Goal: Book appointment/travel/reservation

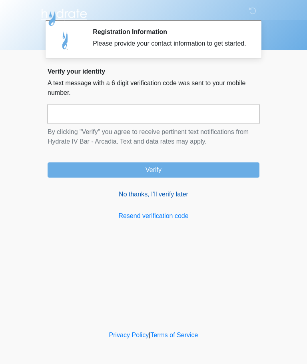
click at [171, 199] on link "No thanks, I'll verify later" at bounding box center [154, 195] width 212 height 10
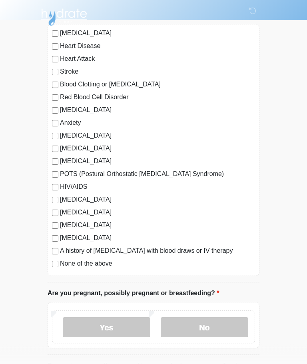
scroll to position [74, 0]
click at [220, 326] on label "No" at bounding box center [205, 327] width 88 height 20
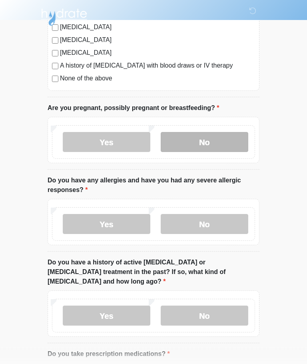
scroll to position [260, 0]
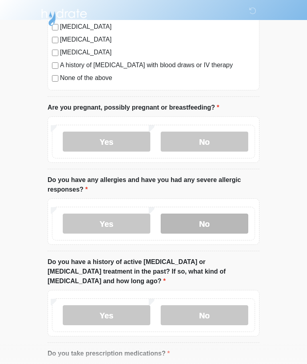
click at [224, 226] on label "No" at bounding box center [205, 224] width 88 height 20
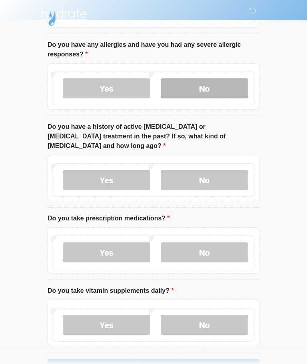
scroll to position [405, 0]
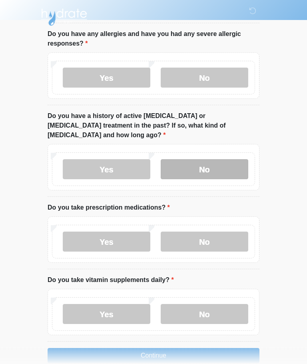
click at [237, 160] on label "No" at bounding box center [205, 170] width 88 height 20
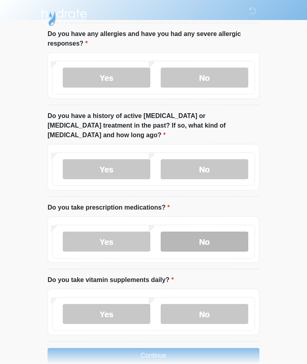
click at [216, 240] on label "No" at bounding box center [205, 242] width 88 height 20
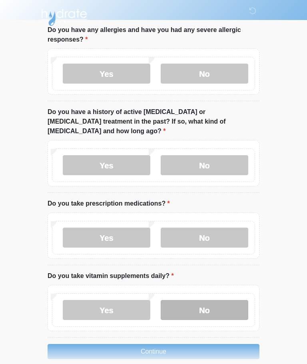
click at [219, 303] on label "No" at bounding box center [205, 310] width 88 height 20
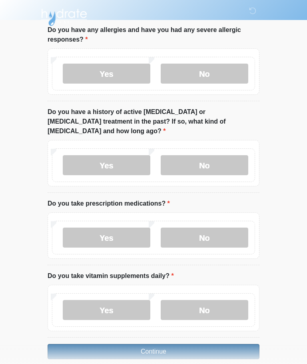
click at [206, 348] on button "Continue" at bounding box center [154, 351] width 212 height 15
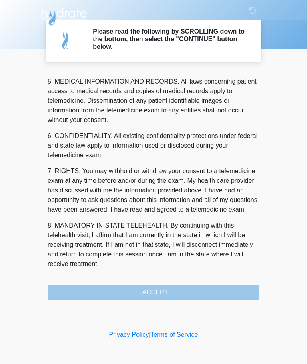
scroll to position [260, 0]
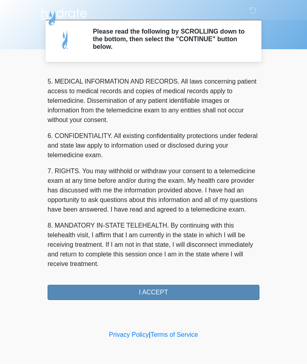
click at [178, 292] on button "I ACCEPT" at bounding box center [154, 292] width 212 height 15
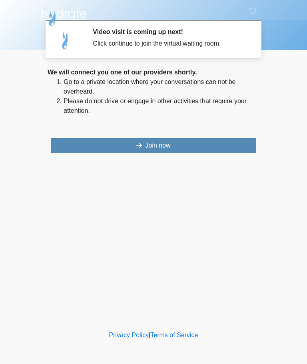
click at [199, 143] on button "Join now" at bounding box center [154, 145] width 206 height 15
